Goal: Information Seeking & Learning: Learn about a topic

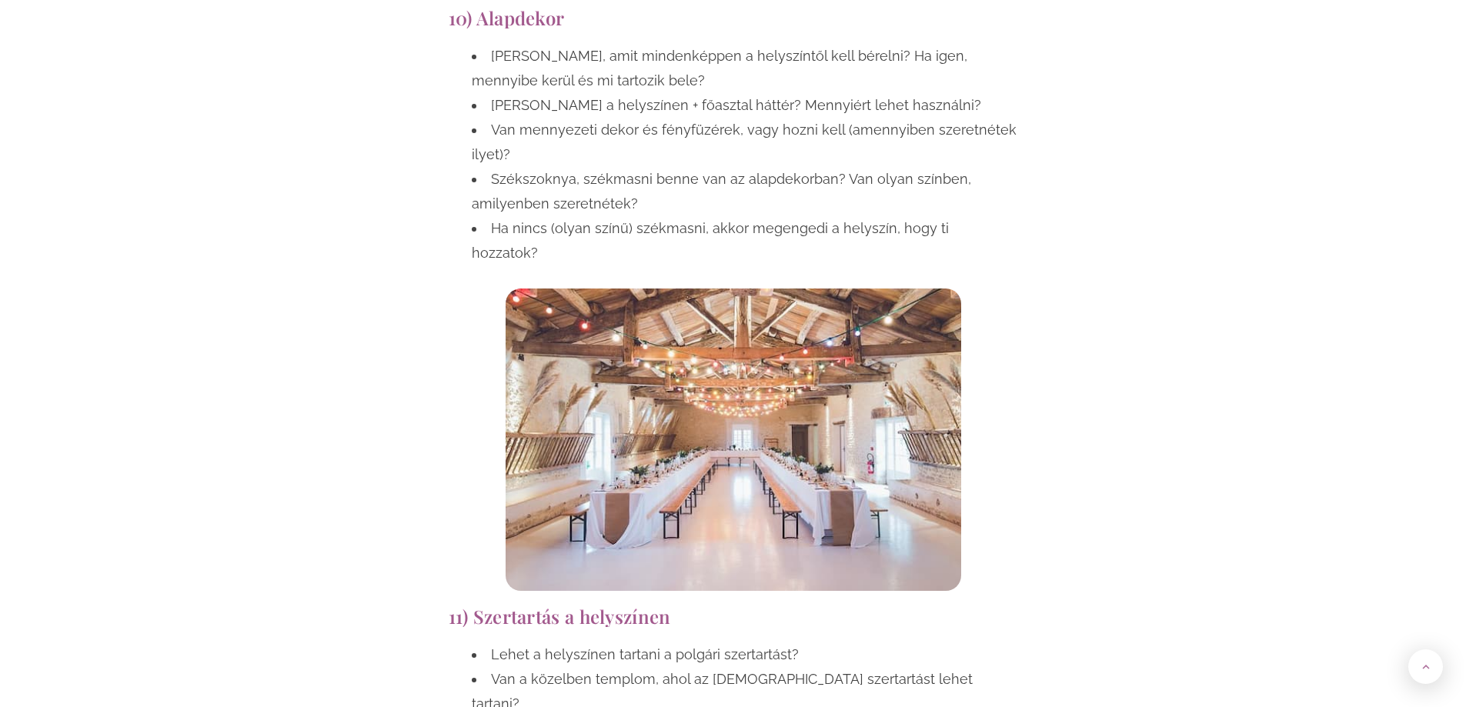
scroll to position [5309, 0]
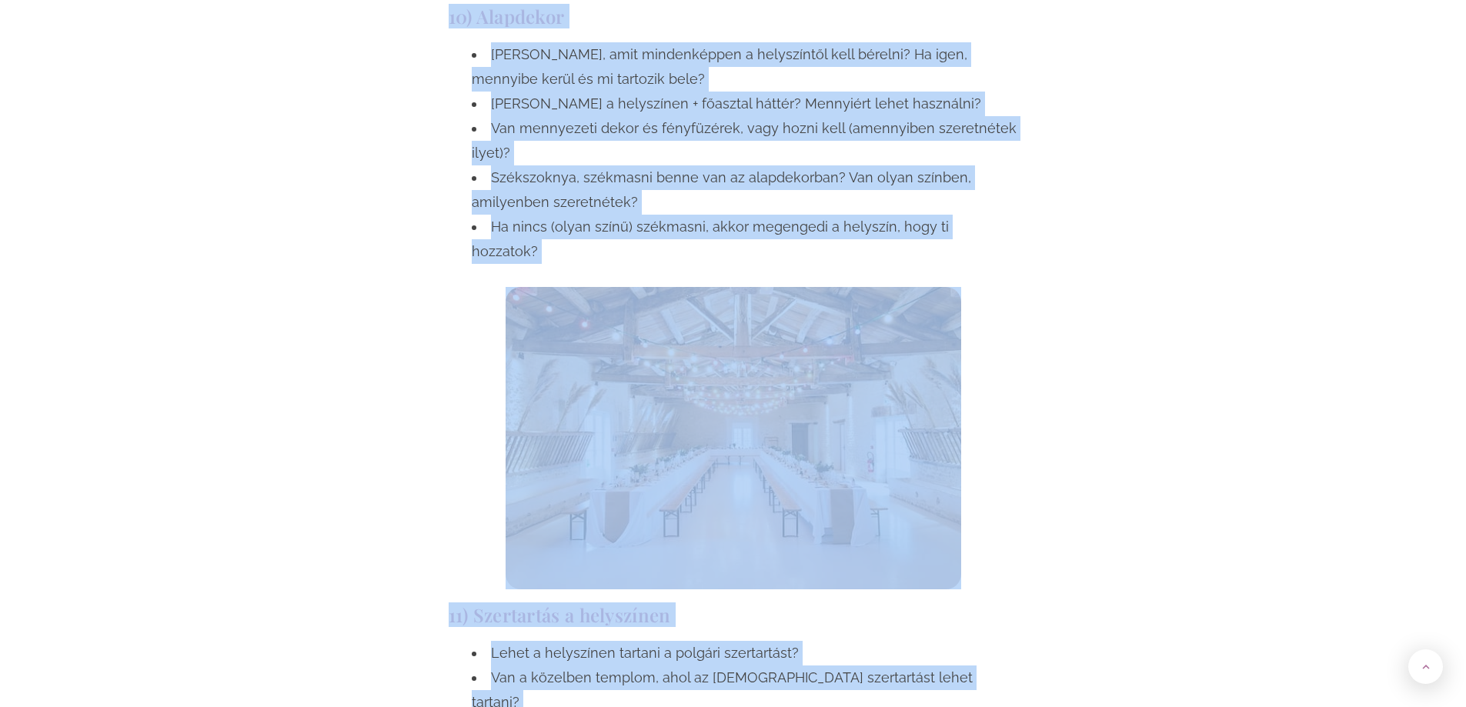
copy body "Loremip Dolorsitamet Consectet Adipisci Elitseddoeiu Temporincidid Utlabor etdo…"
click at [706, 641] on li "Lehet a helyszínen tartani a polgári szertartást?" at bounding box center [745, 653] width 546 height 25
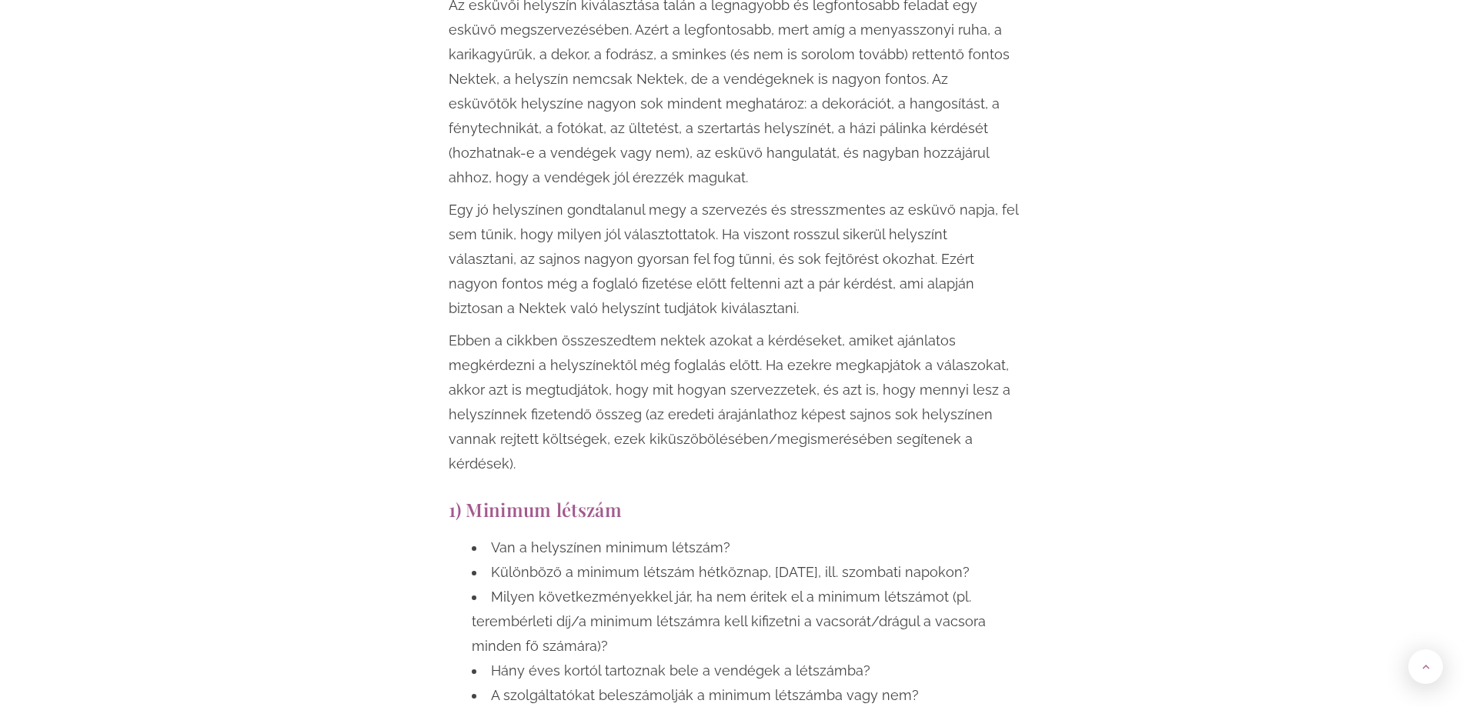
scroll to position [1231, 0]
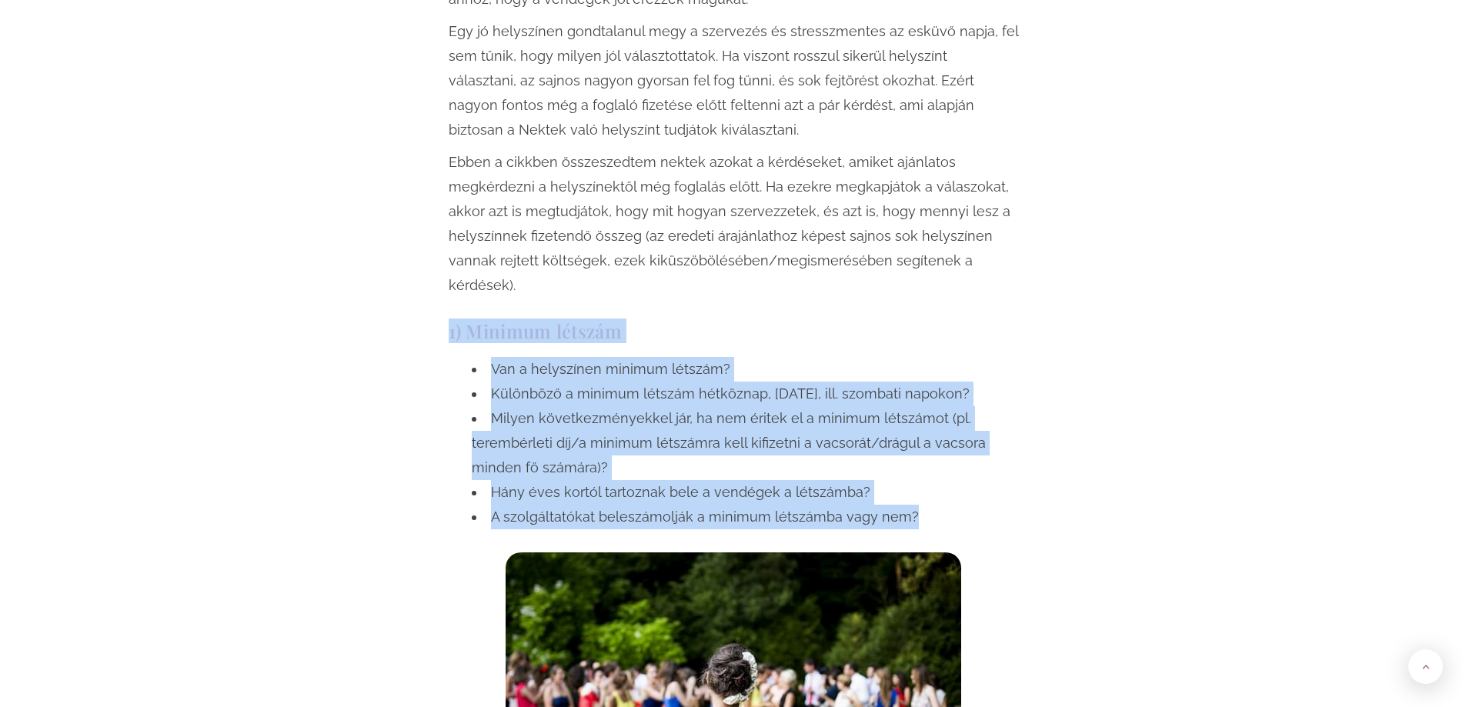
drag, startPoint x: 447, startPoint y: 327, endPoint x: 903, endPoint y: 520, distance: 495.4
click at [903, 520] on div "1) Minimum létszám Van a helyszínen minimum létszám? Különböző a minimum létszá…" at bounding box center [733, 588] width 585 height 550
copy div "1) Minimum létszám Van a helyszínen minimum létszám? Különböző a minimum létszá…"
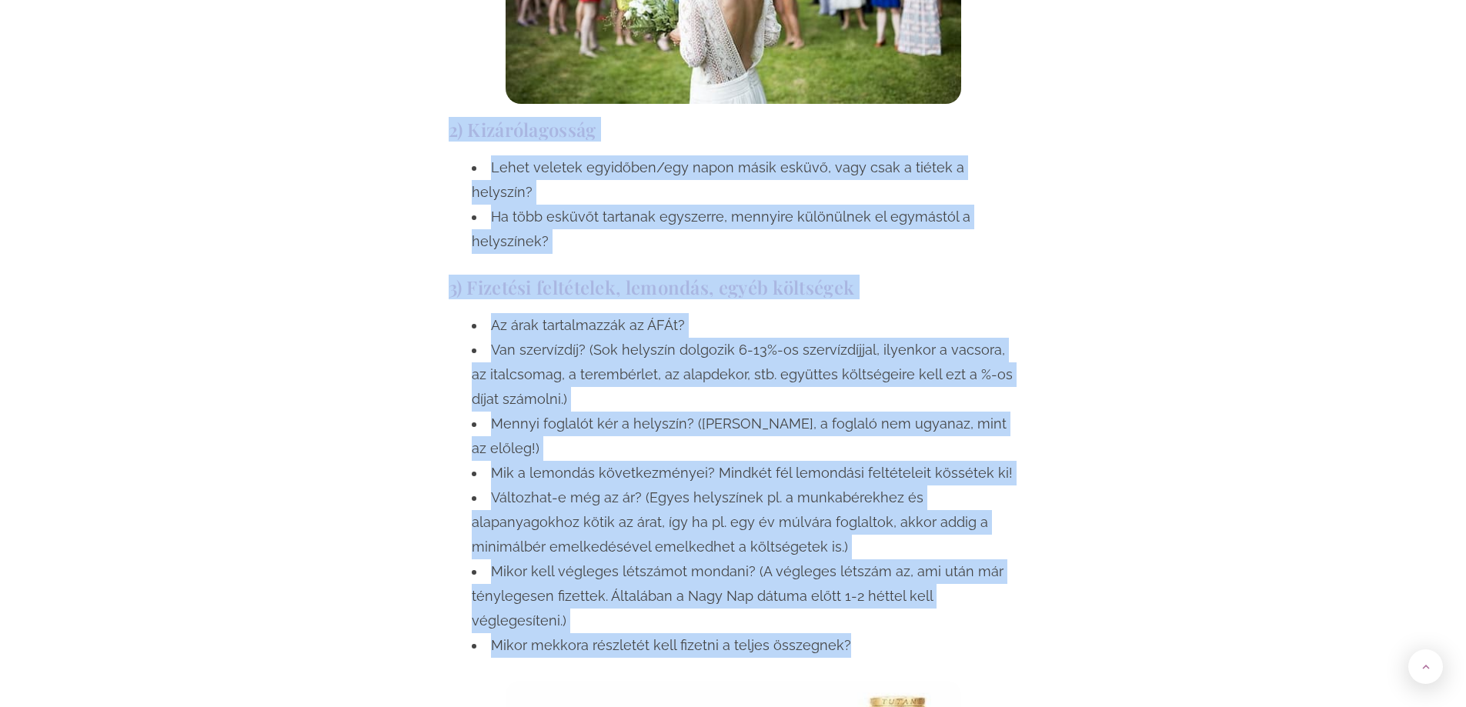
scroll to position [2026, 0]
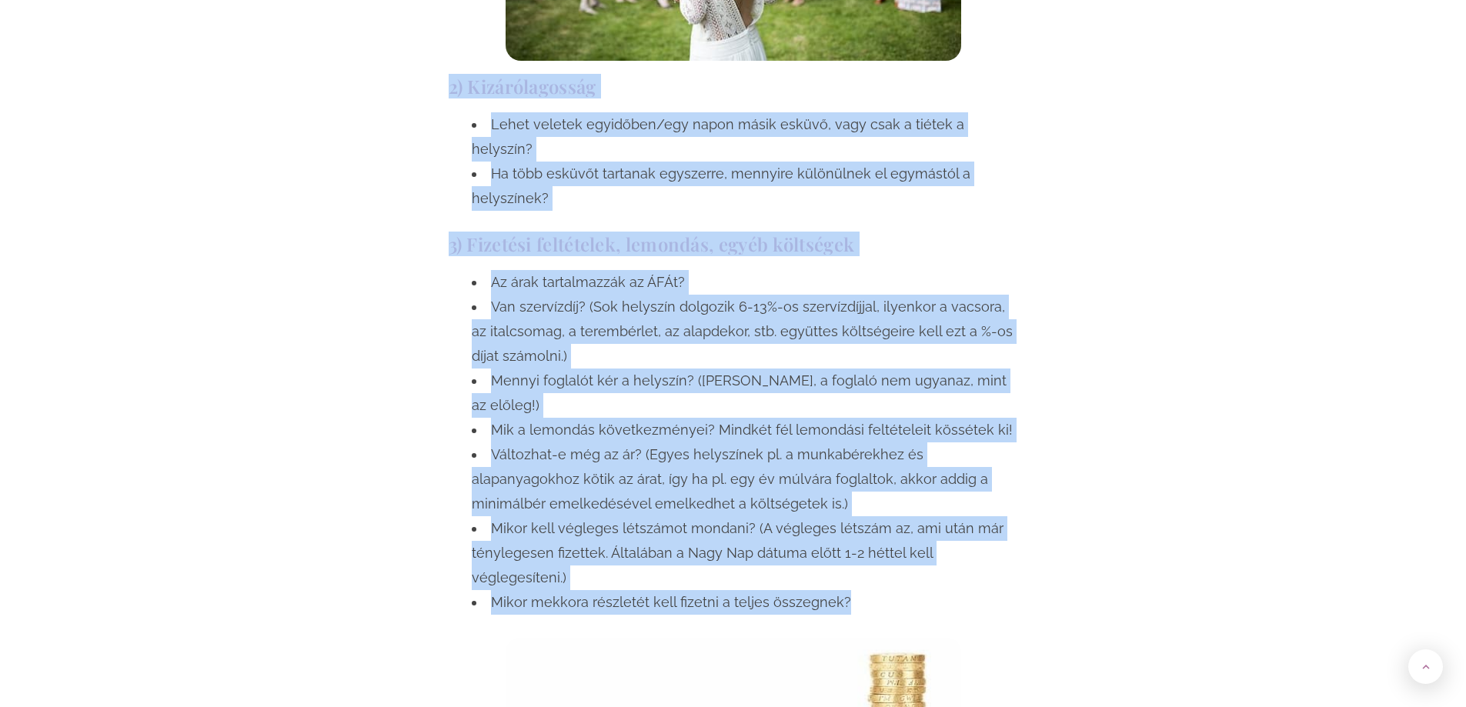
drag, startPoint x: 449, startPoint y: 264, endPoint x: 839, endPoint y: 525, distance: 469.2
copy div "6) Loremipsumdolo Sitam consect adipiscin/eli seddo eiusm tempor, inci utla e d…"
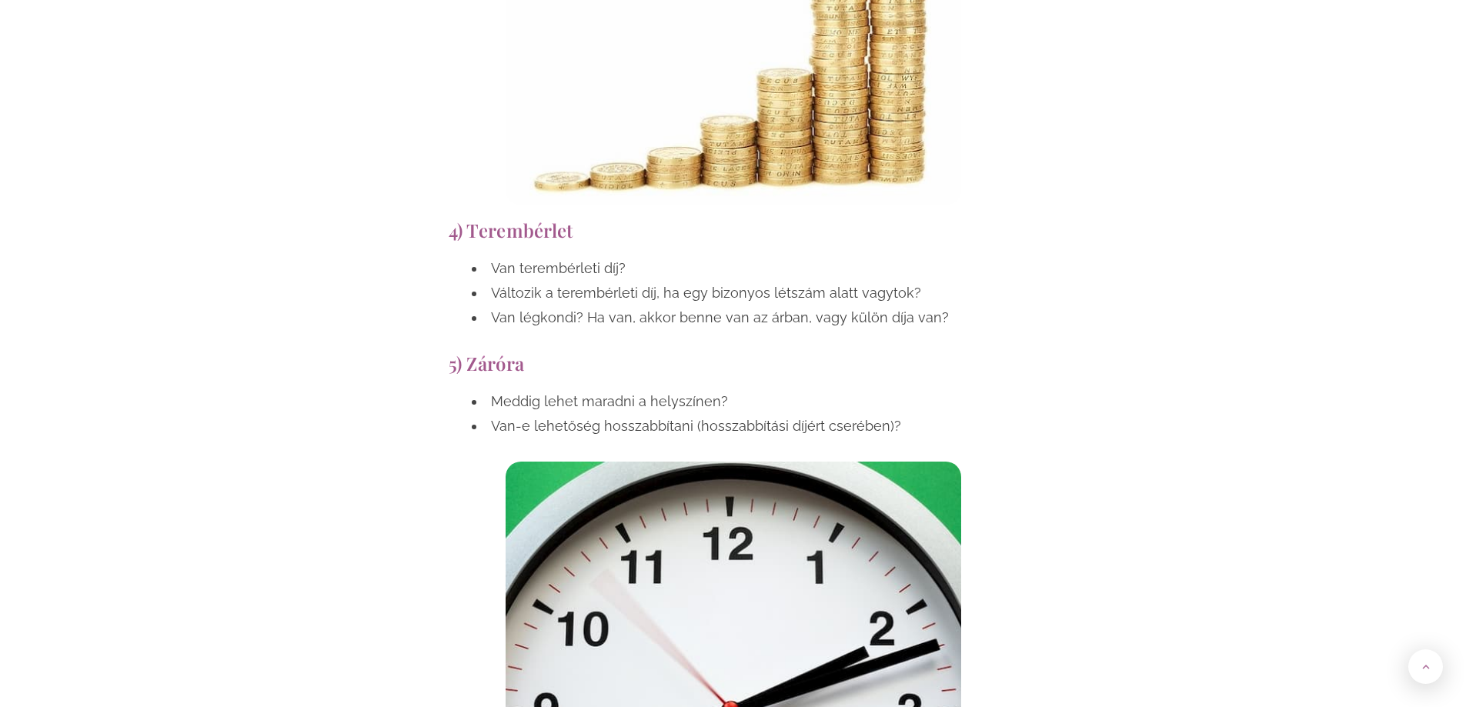
scroll to position [2795, 0]
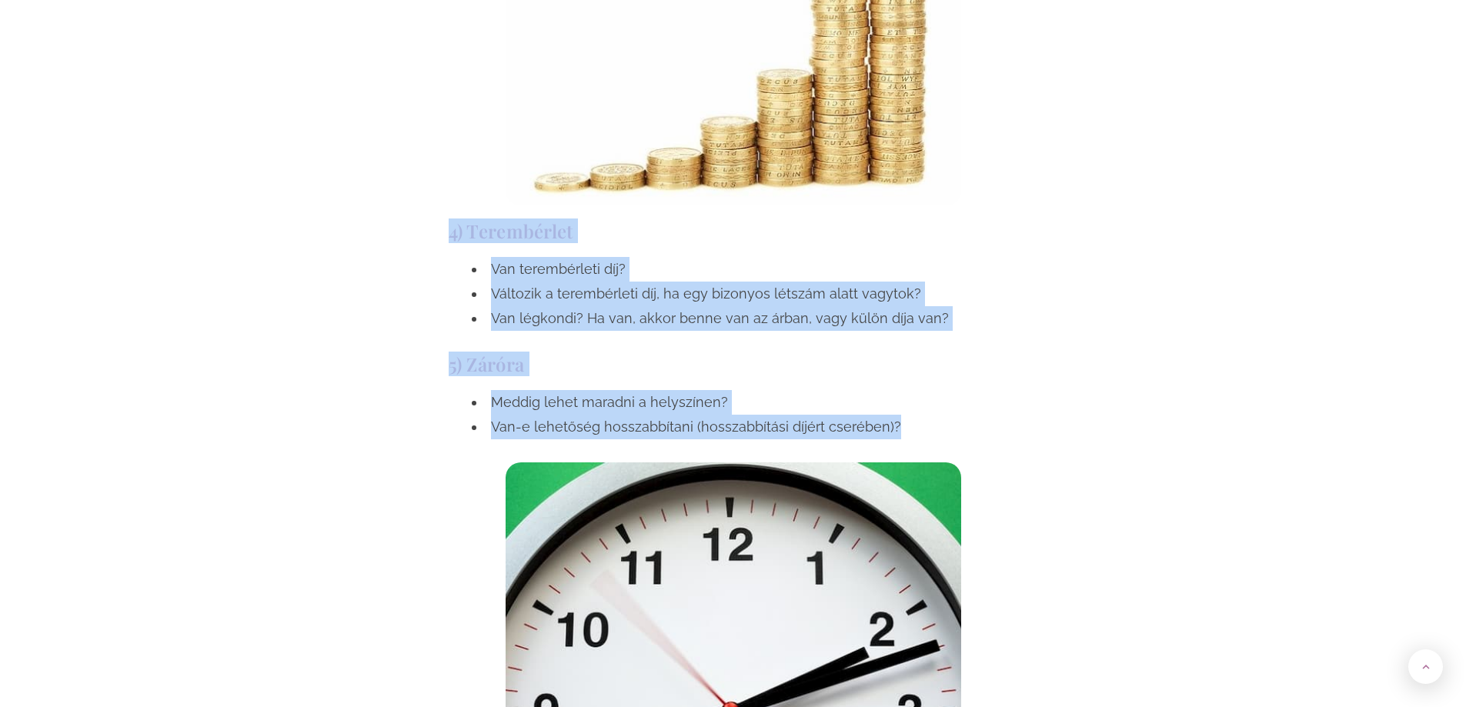
drag, startPoint x: 449, startPoint y: 158, endPoint x: 938, endPoint y: 370, distance: 532.4
copy div "4) Terembérlet Van terembérleti díj? Változik a terembérleti díj, ha egy bizony…"
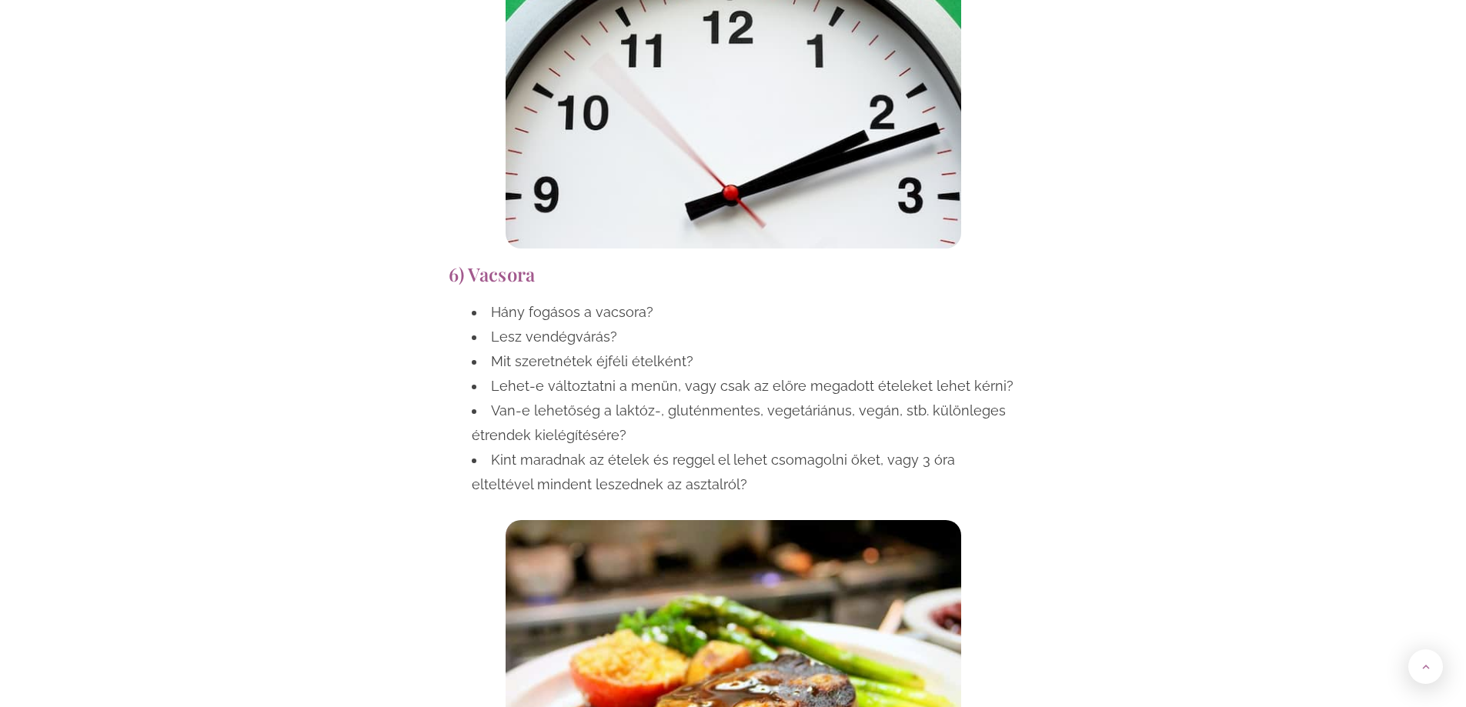
scroll to position [3257, 0]
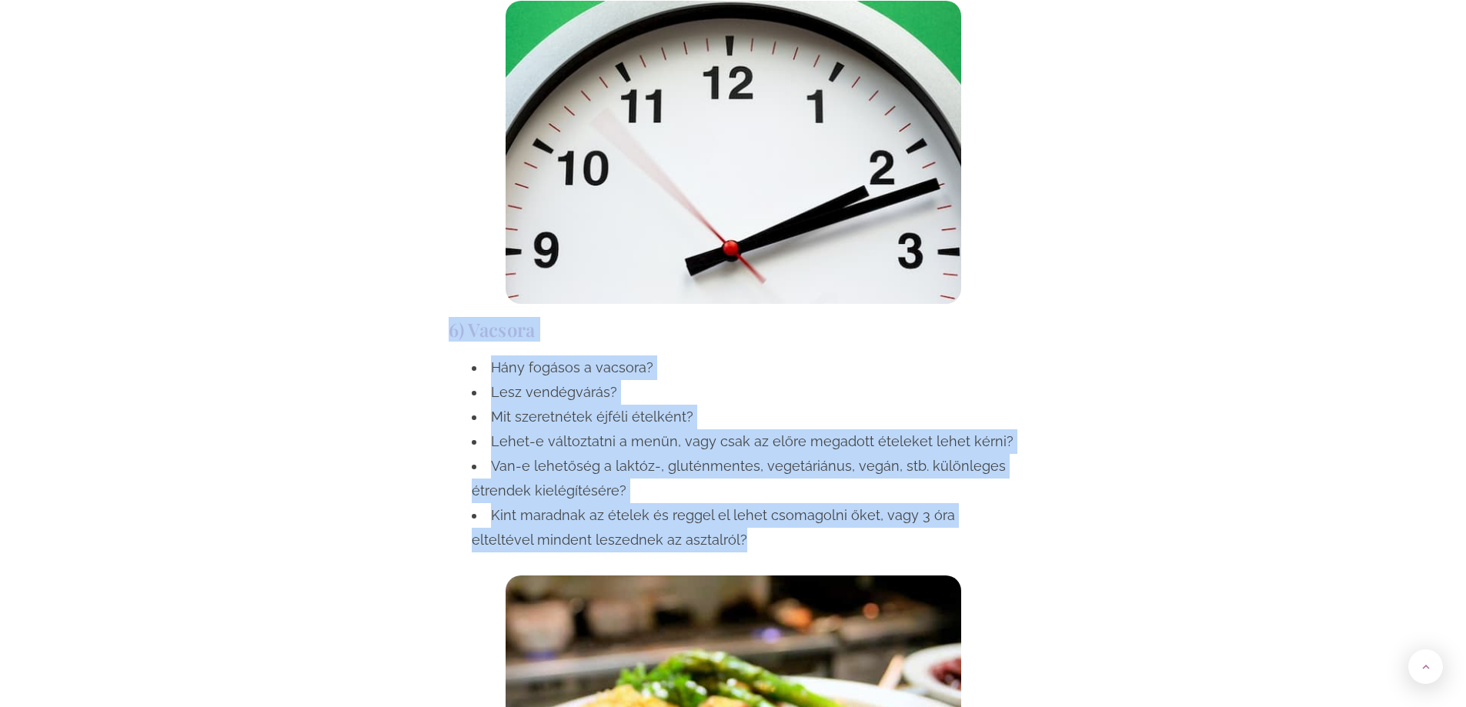
drag, startPoint x: 450, startPoint y: 258, endPoint x: 691, endPoint y: 468, distance: 319.5
click at [691, 468] on div "6) Vacsora Hány fogásos a vacsora? Lesz vendégvárás? Mit szeretnétek éjféli éte…" at bounding box center [733, 599] width 585 height 575
copy div "6) Vacsora Hány fogásos a vacsora? Lesz vendégvárás? Mit szeretnétek éjféli éte…"
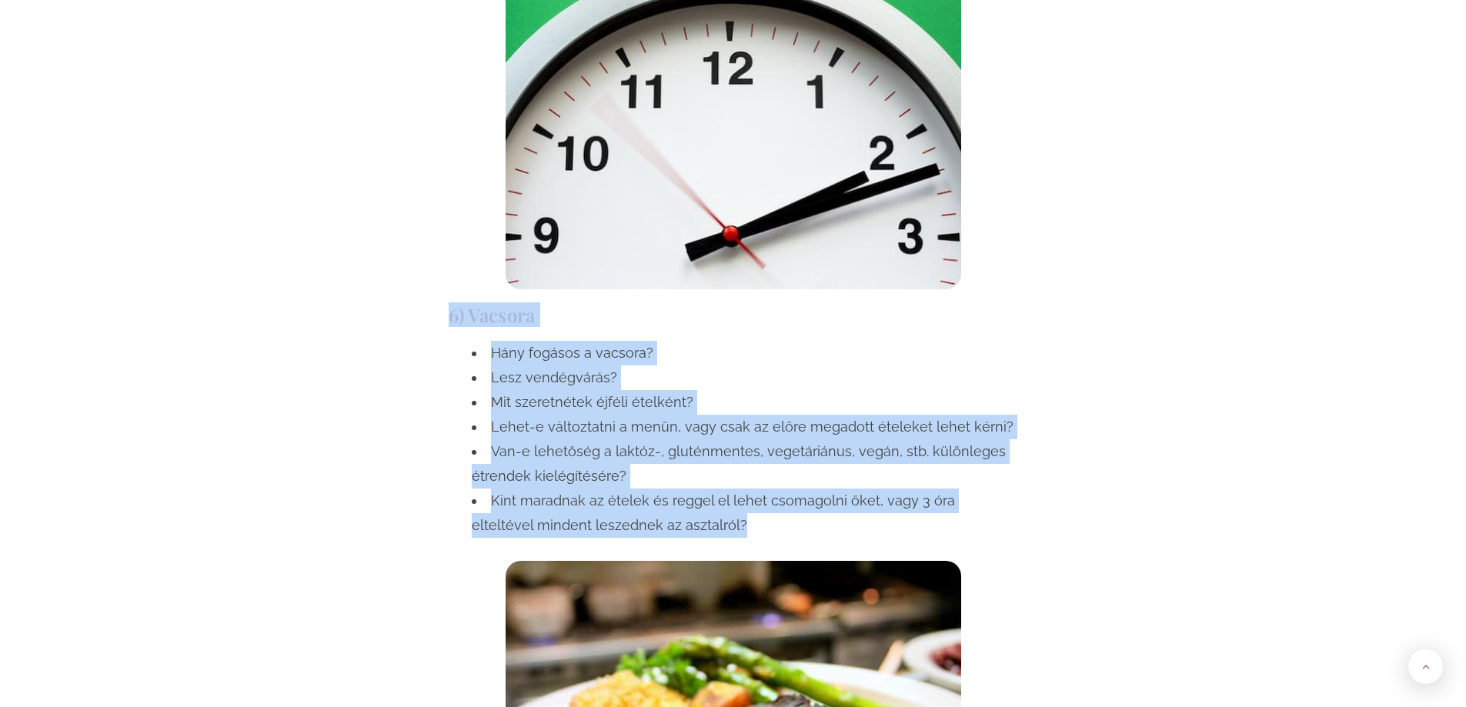
scroll to position [3641, 0]
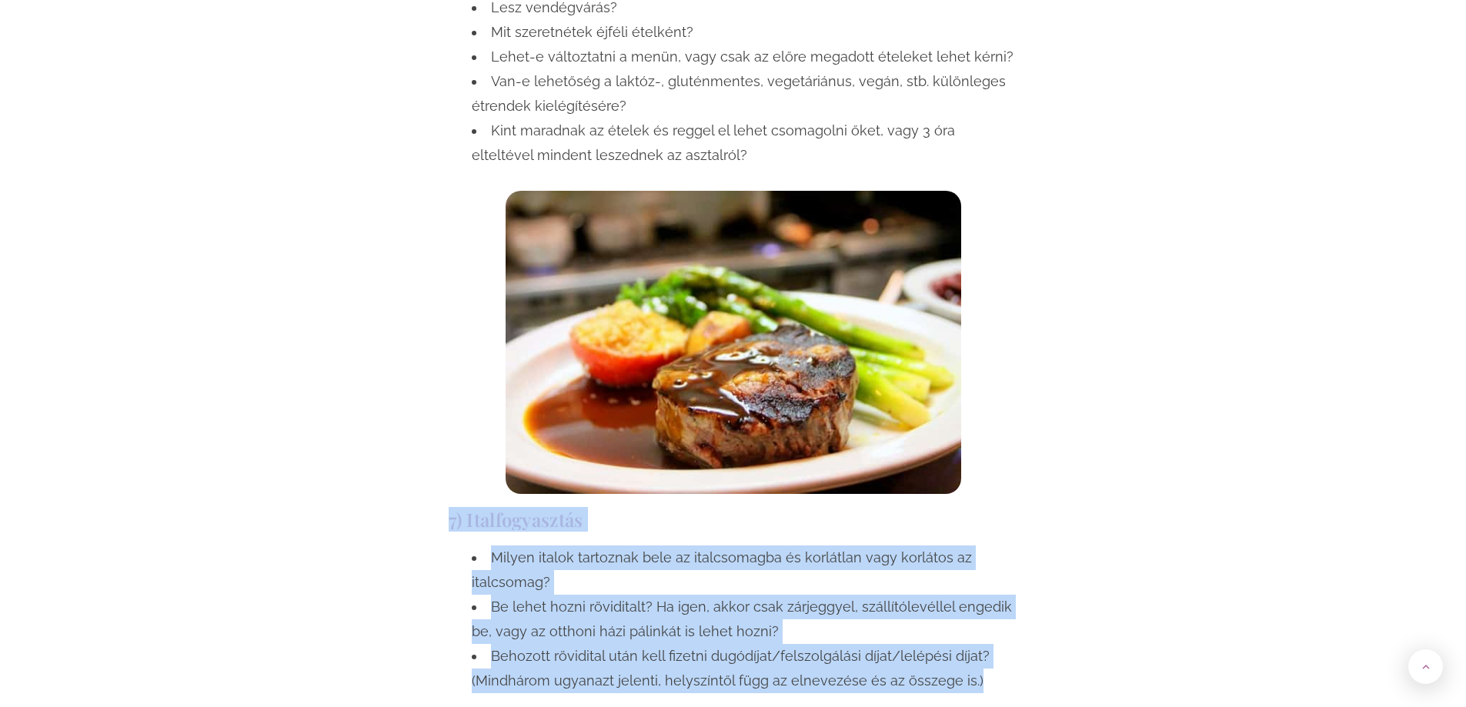
drag, startPoint x: 449, startPoint y: 446, endPoint x: 967, endPoint y: 608, distance: 543.1
copy div "7) Italfogyasztás Milyen italok tartoznak bele az italcsomagba és korlátlan vag…"
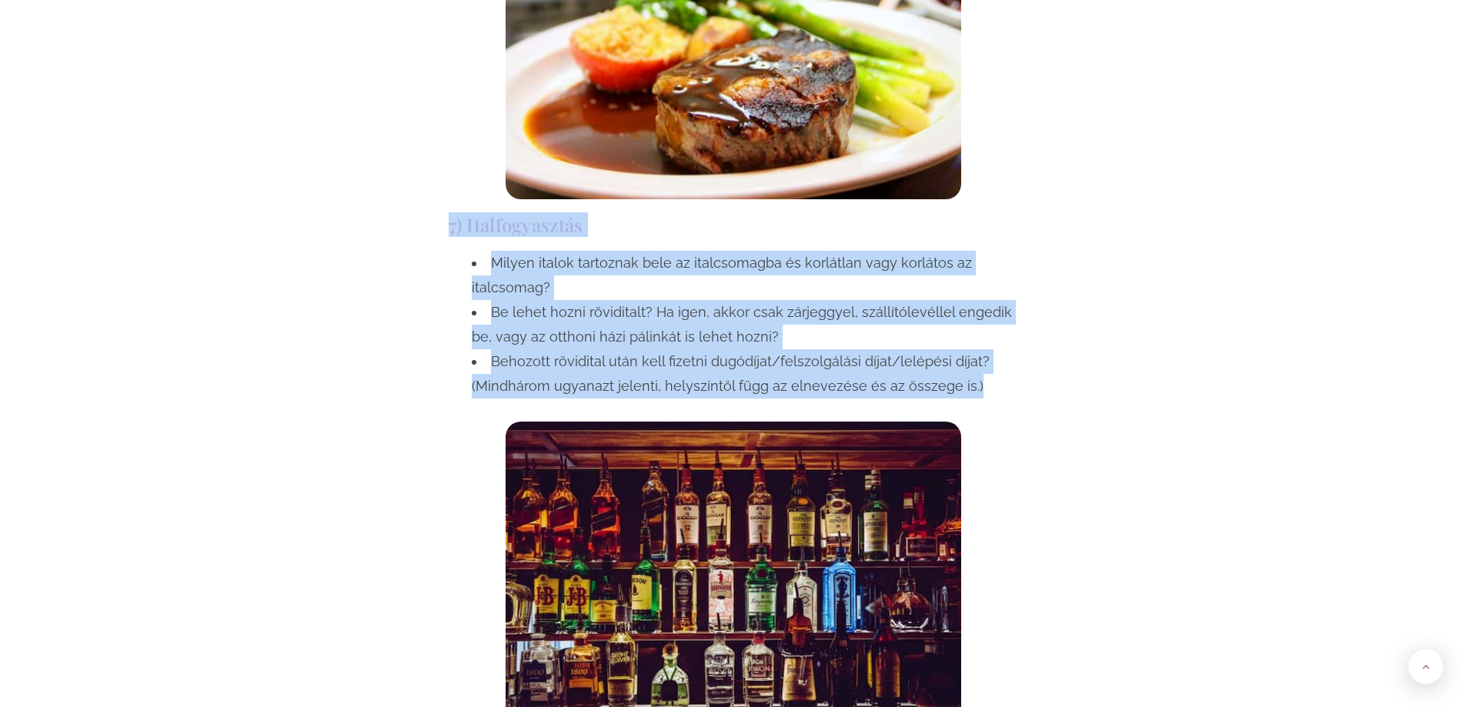
scroll to position [4180, 0]
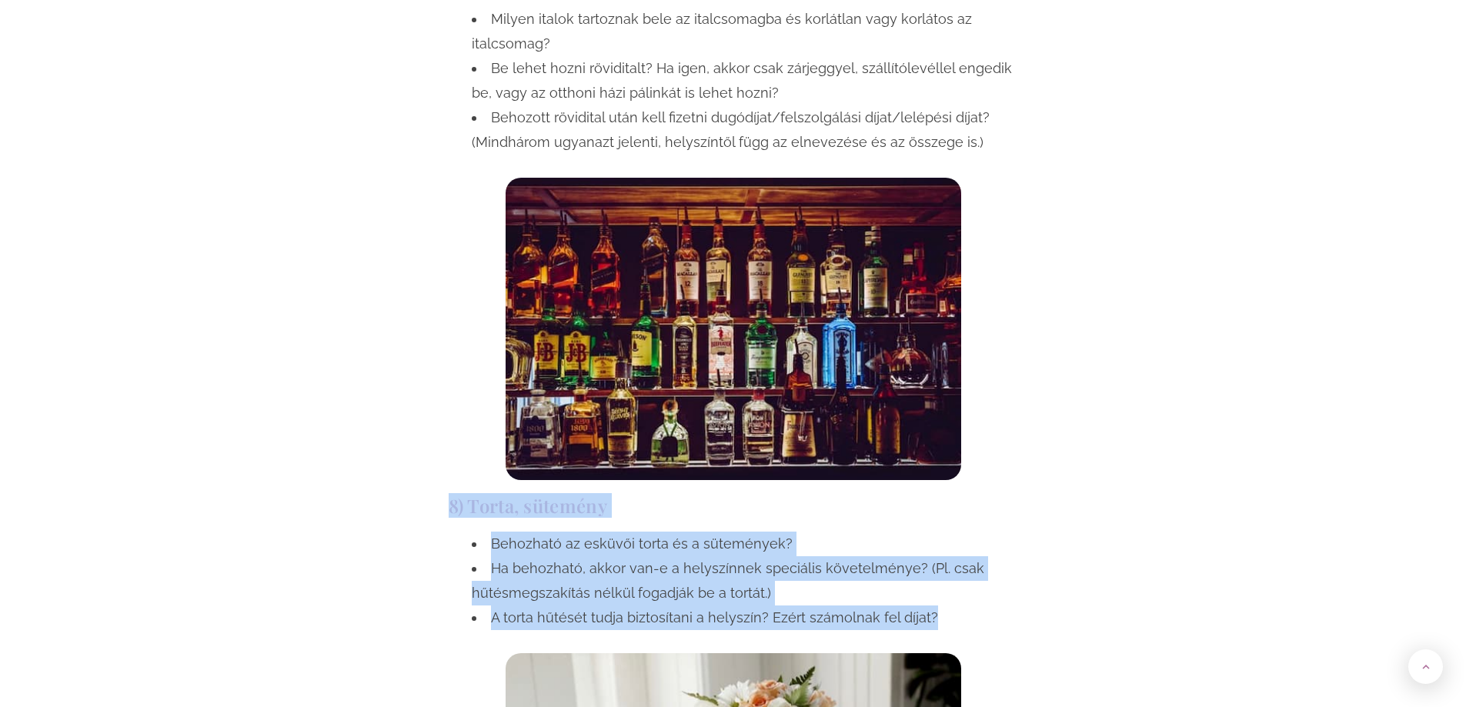
drag, startPoint x: 449, startPoint y: 430, endPoint x: 929, endPoint y: 540, distance: 492.5
copy div "8) Torta, sütemény Behozható az esküvői torta és a sütemények? Ha behozható, ak…"
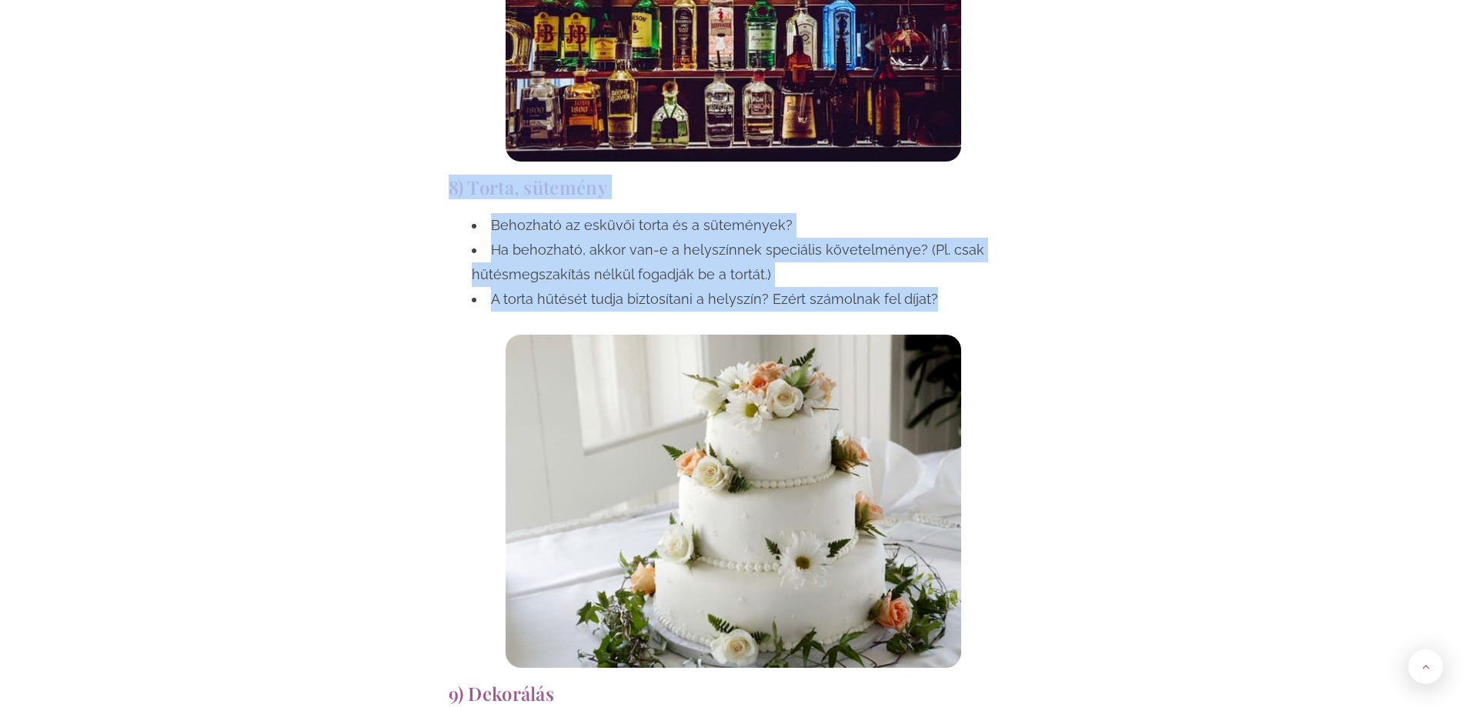
scroll to position [4796, 0]
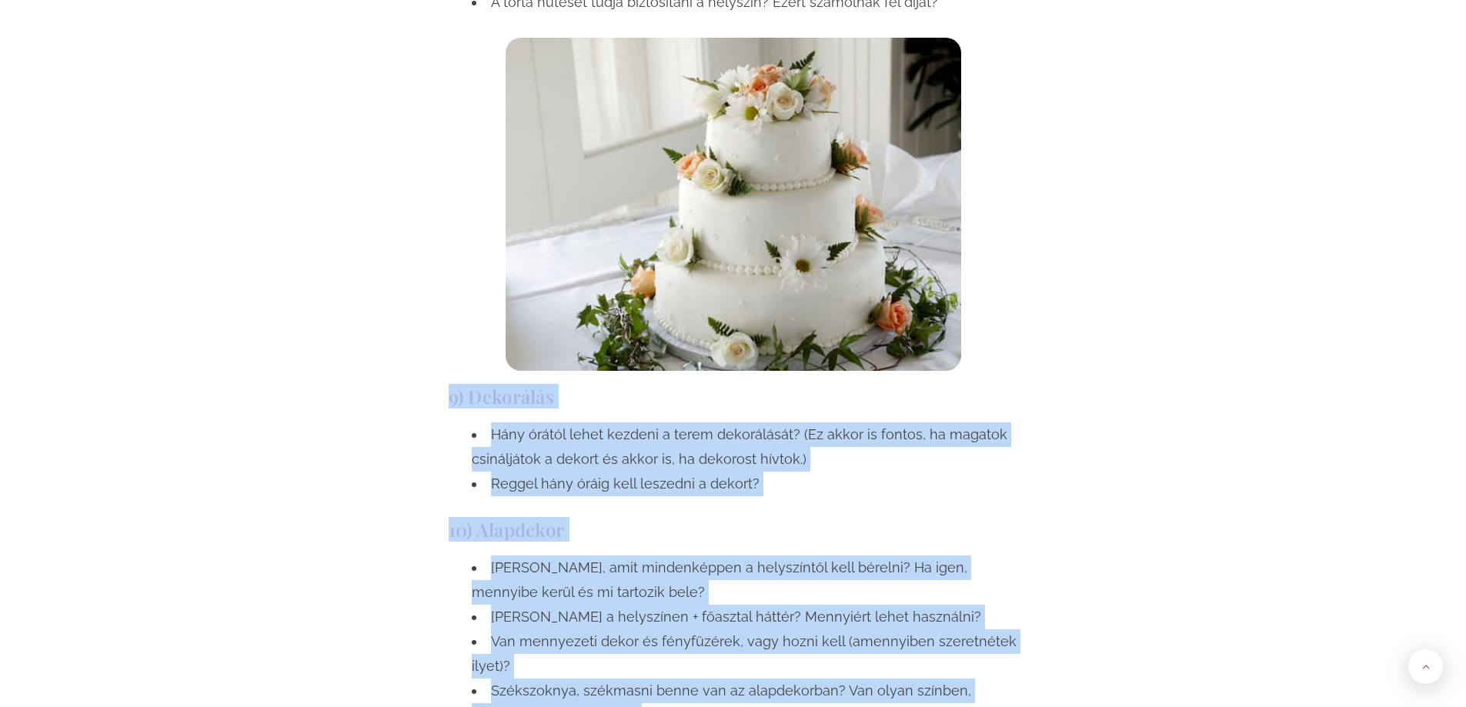
drag, startPoint x: 450, startPoint y: 322, endPoint x: 1003, endPoint y: 659, distance: 647.7
copy div "9) Dekorálás Hány órától lehet kezdeni a terem dekorálását? (Ez akkor is fontos…"
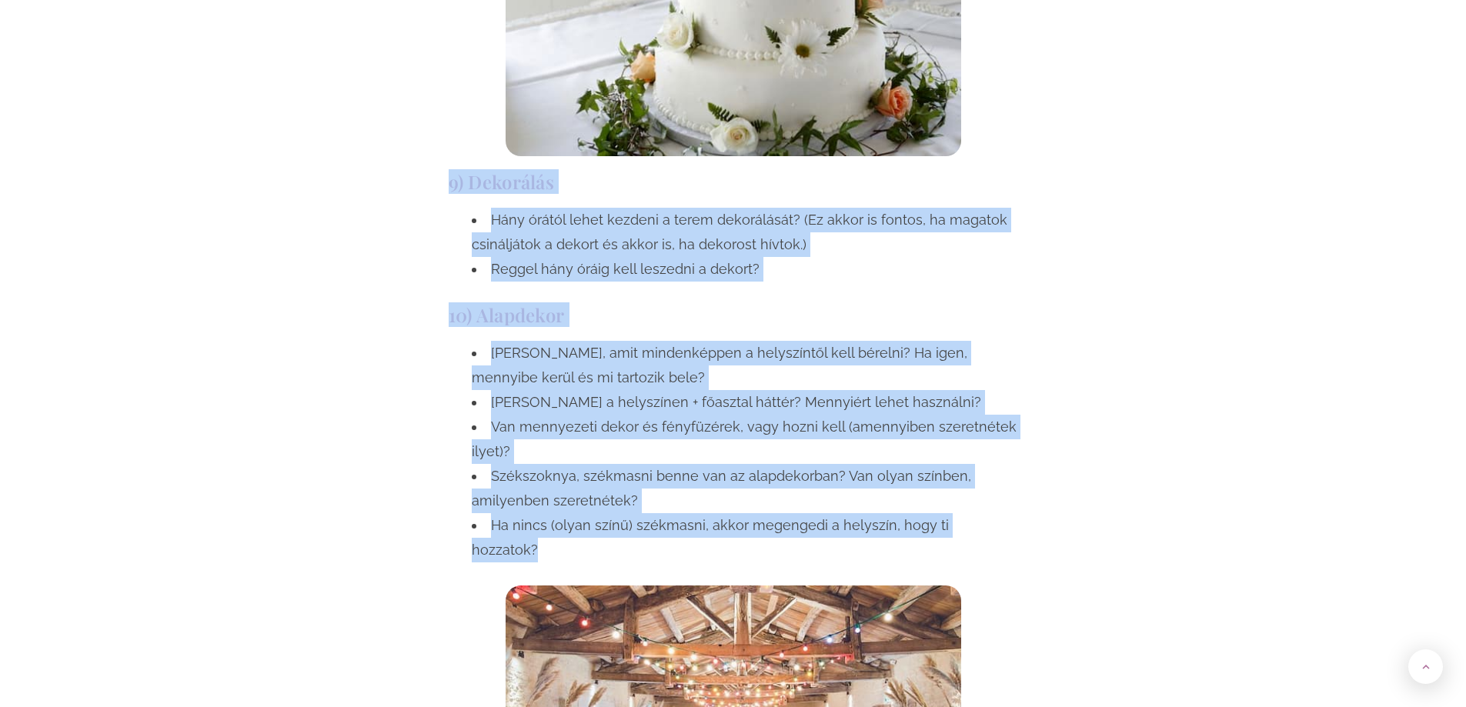
scroll to position [5334, 0]
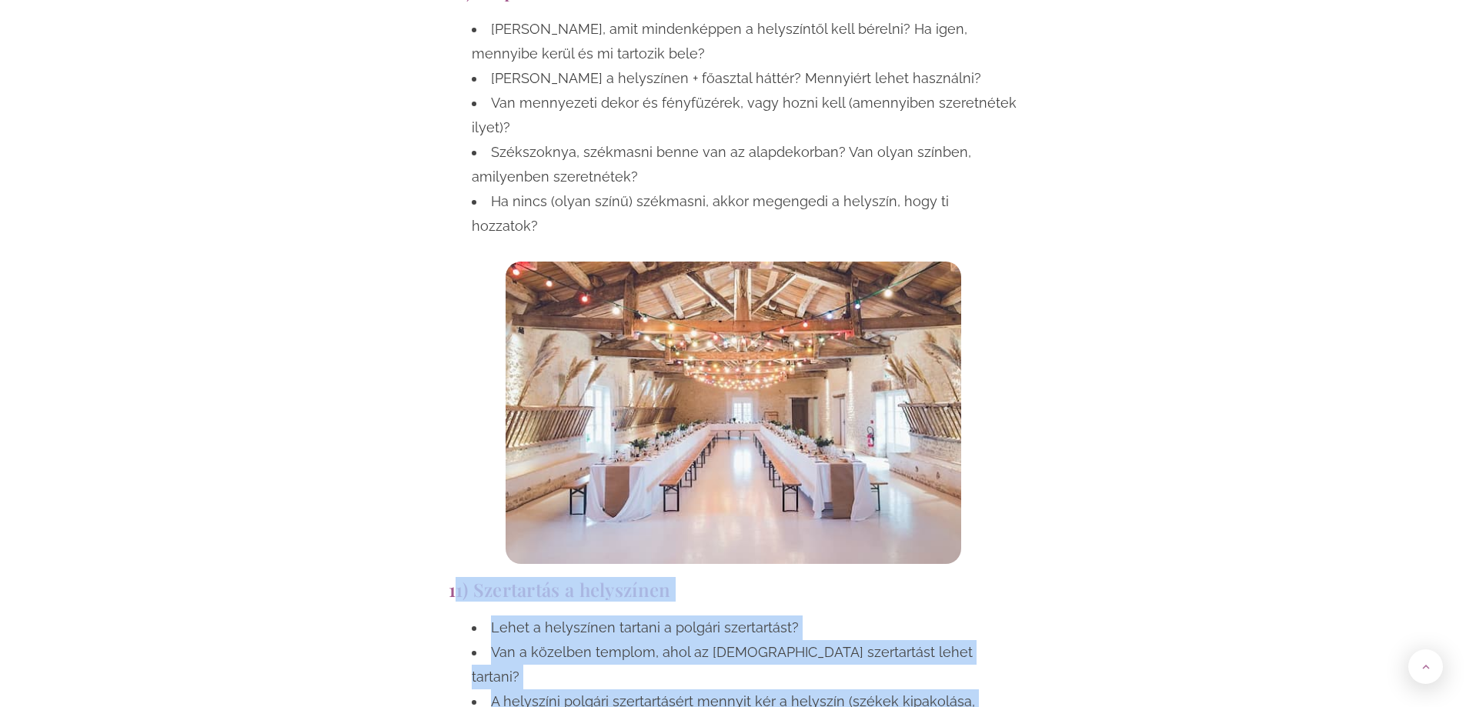
drag, startPoint x: 452, startPoint y: 491, endPoint x: 977, endPoint y: 603, distance: 536.6
copy div "1) Szertartás a helyszínen Lehet a helyszínen tartani a polgári szertartást? Va…"
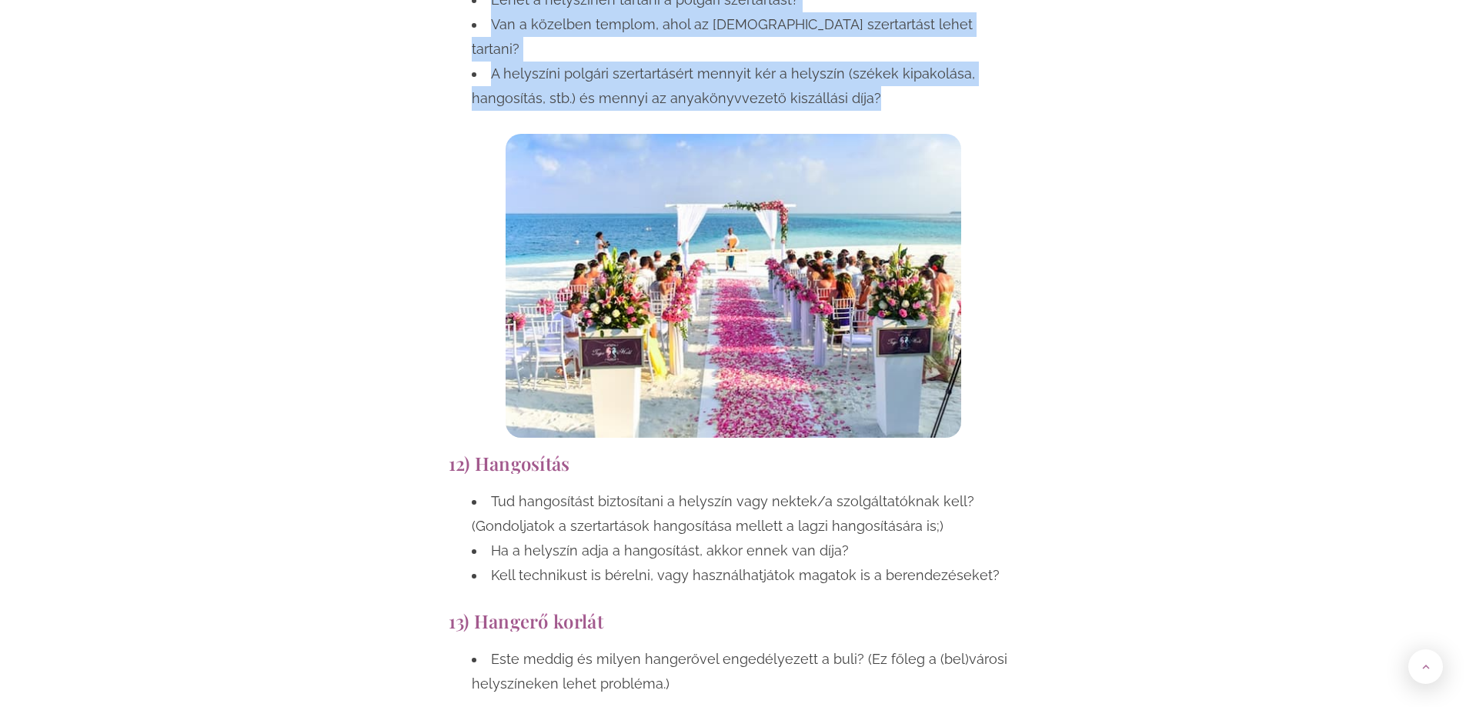
scroll to position [6103, 0]
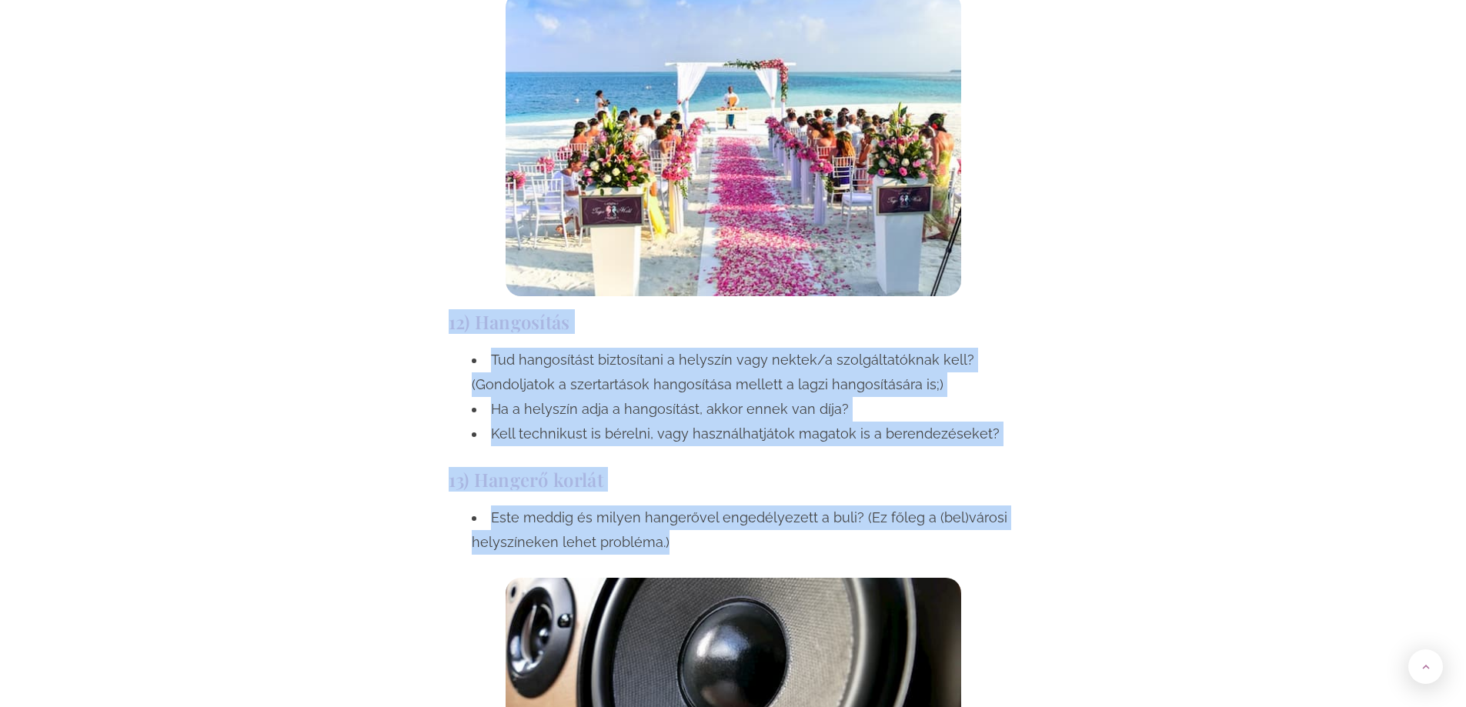
drag, startPoint x: 452, startPoint y: 202, endPoint x: 674, endPoint y: 417, distance: 309.1
copy div "12) Hangosítás Tud hangosítást biztosítani a helyszín vagy nektek/a szolgáltató…"
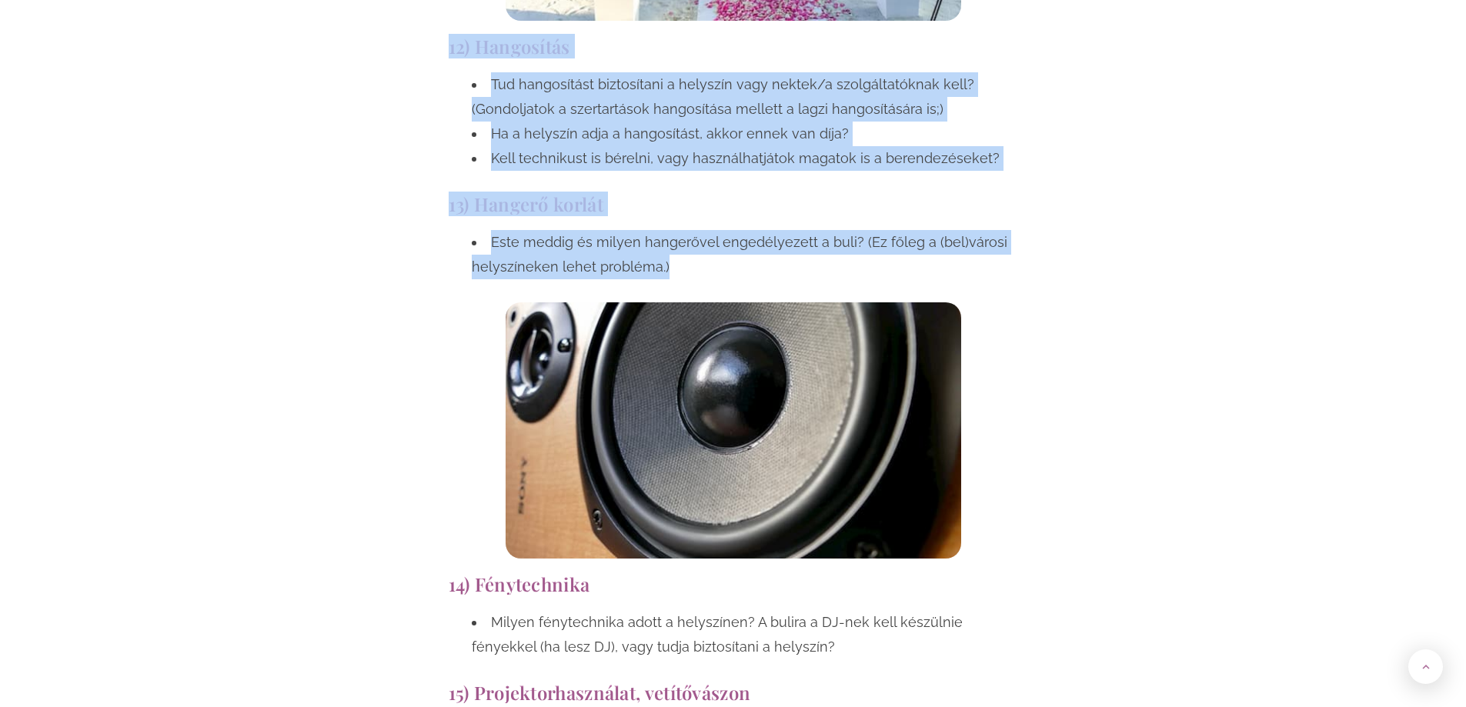
scroll to position [6488, 0]
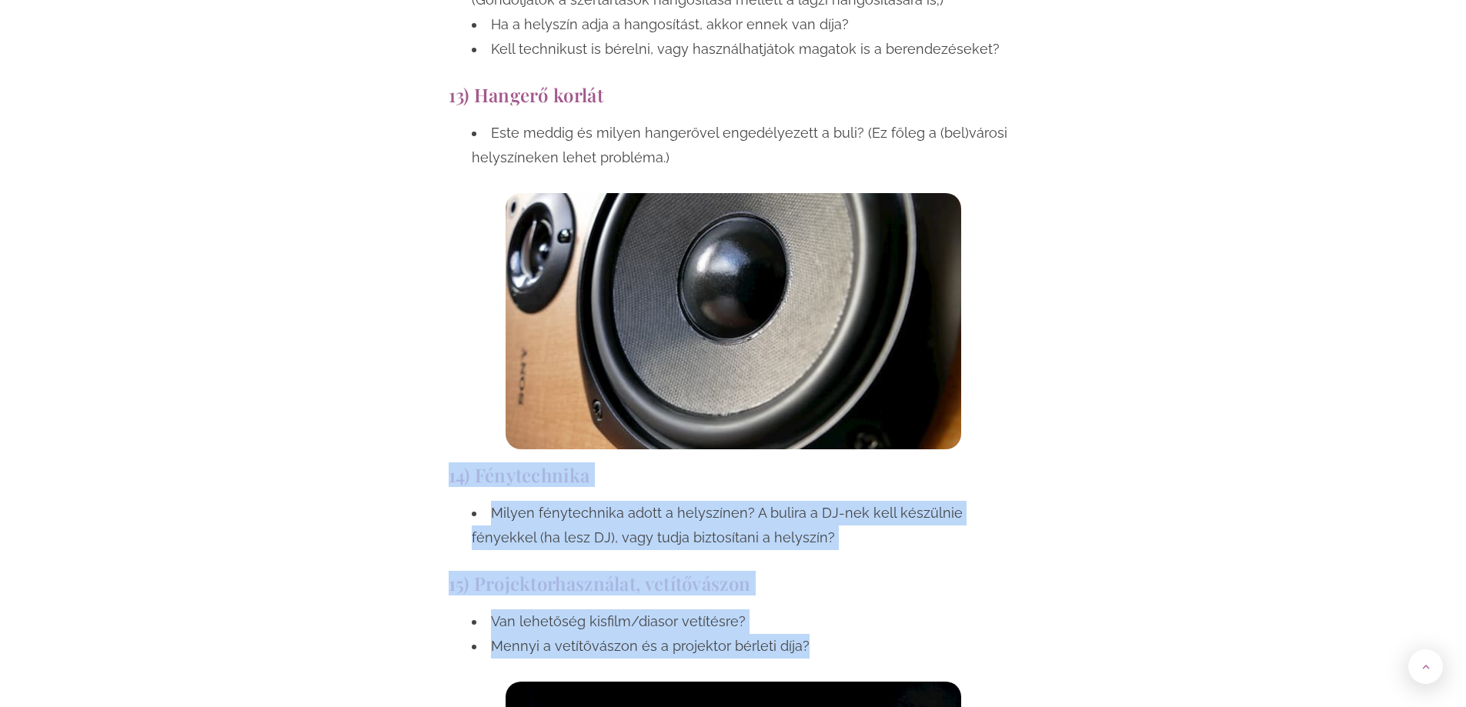
drag, startPoint x: 451, startPoint y: 356, endPoint x: 803, endPoint y: 522, distance: 389.3
click at [869, 609] on li "Van lehetőség kisfilm/diasor vetítésre?" at bounding box center [745, 621] width 546 height 25
